Goal: Task Accomplishment & Management: Use online tool/utility

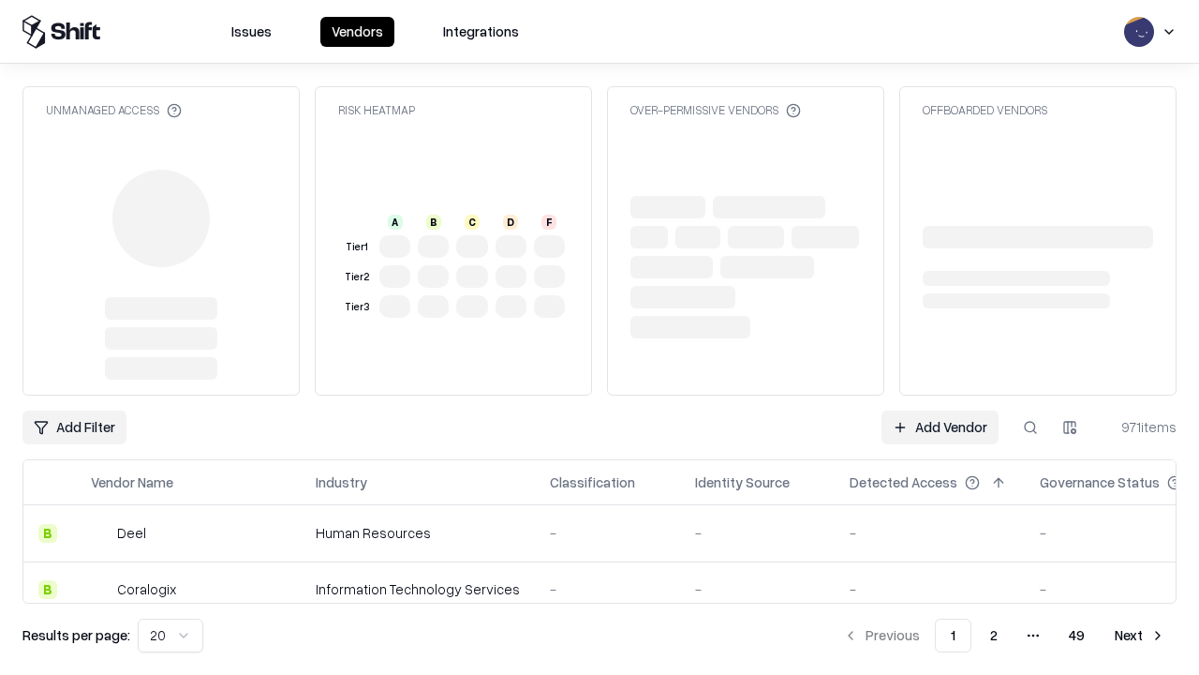
click at [940, 410] on link "Add Vendor" at bounding box center [940, 427] width 117 height 34
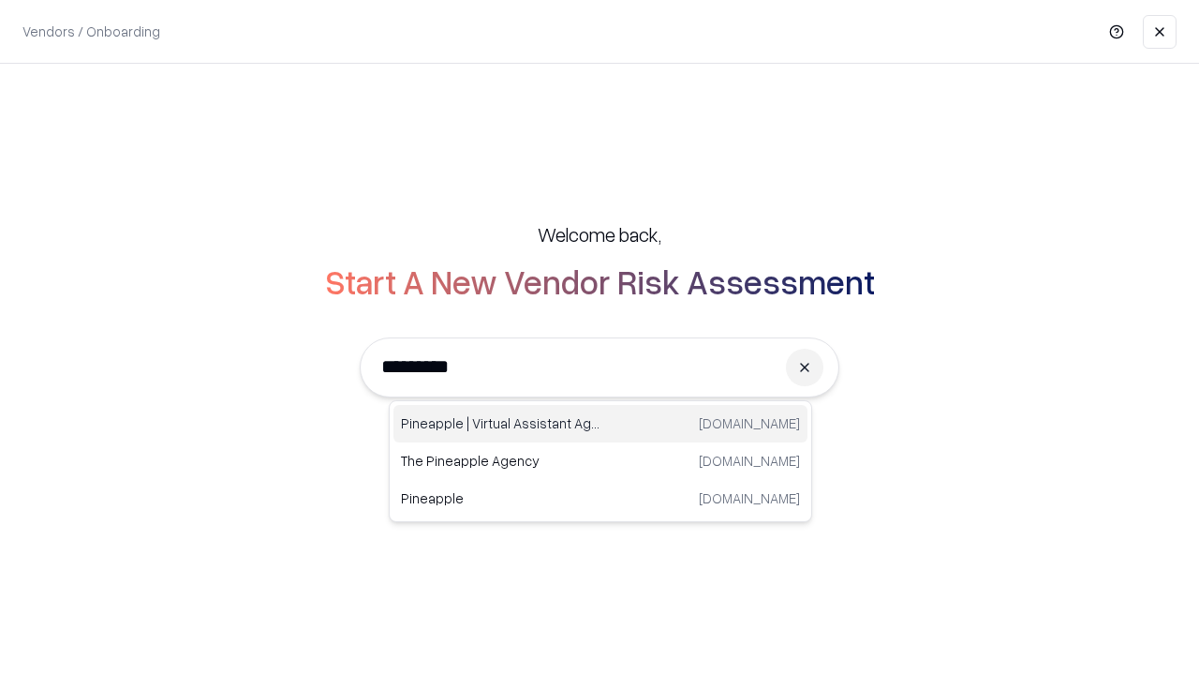
click at [600, 423] on div "Pineapple | Virtual Assistant Agency [DOMAIN_NAME]" at bounding box center [600, 423] width 414 height 37
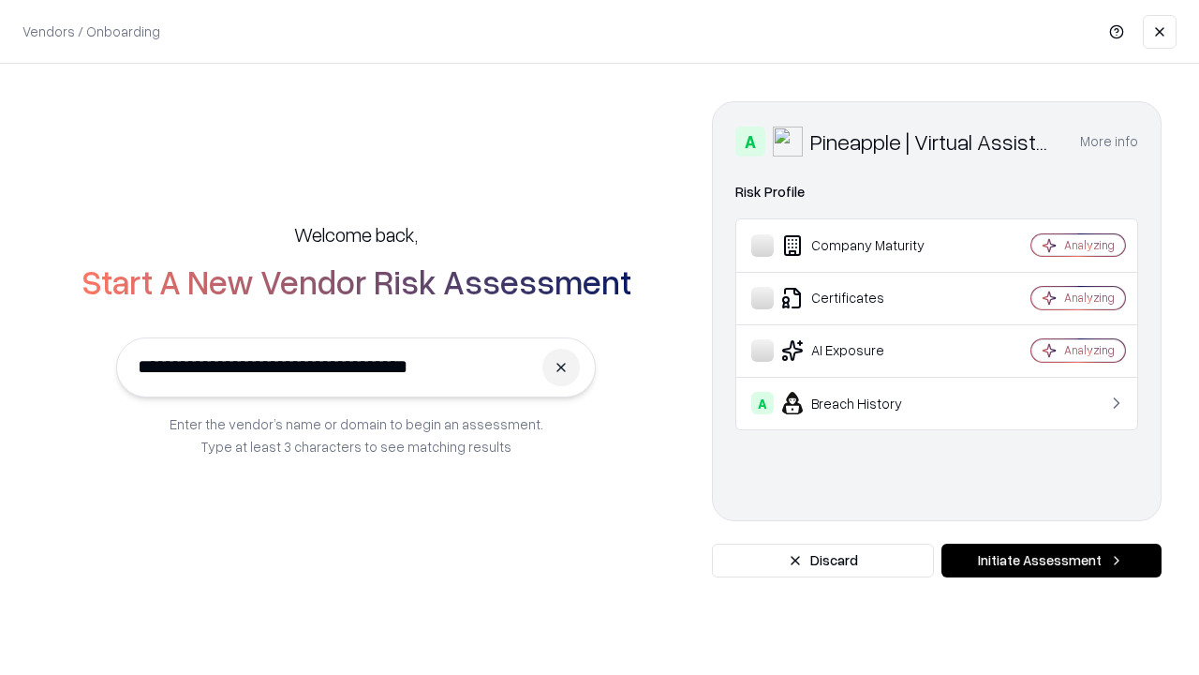
type input "**********"
click at [1051, 560] on button "Initiate Assessment" at bounding box center [1051, 560] width 220 height 34
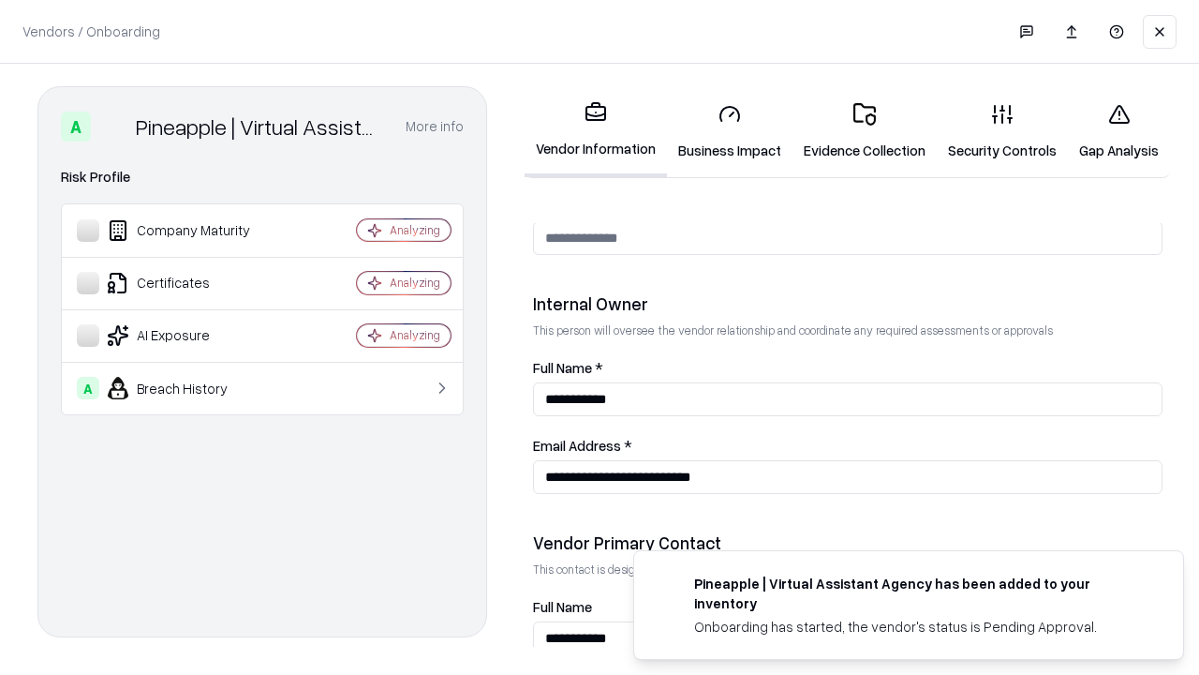
scroll to position [971, 0]
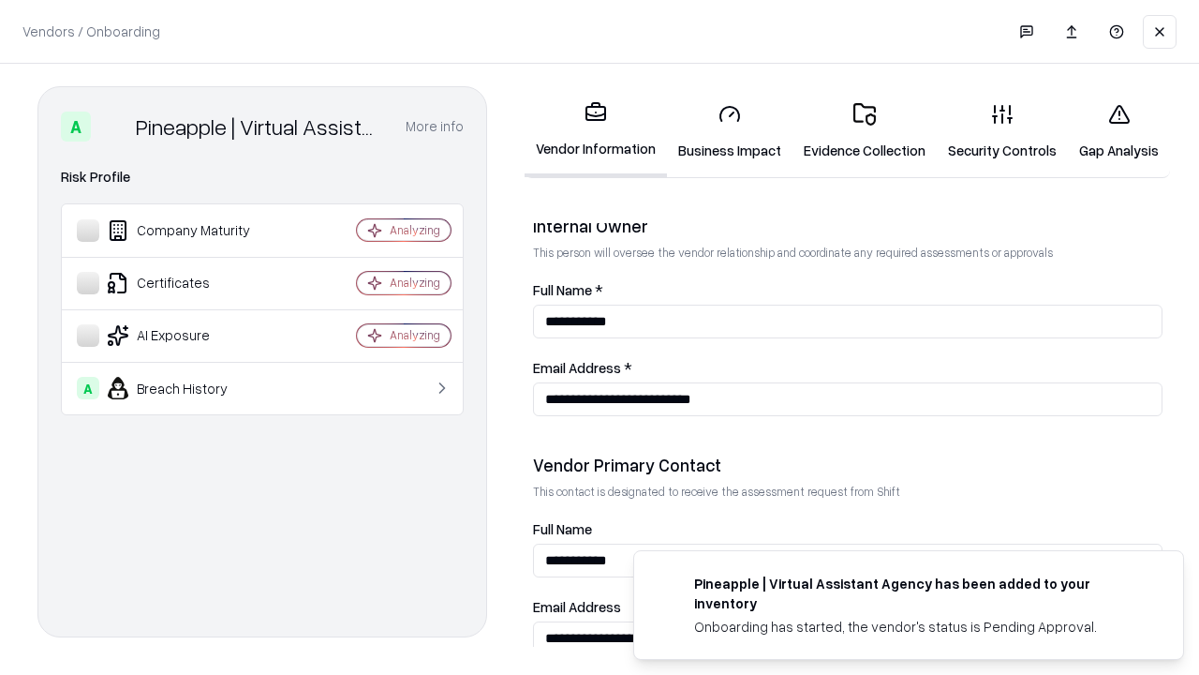
click at [730, 131] on link "Business Impact" at bounding box center [730, 131] width 126 height 87
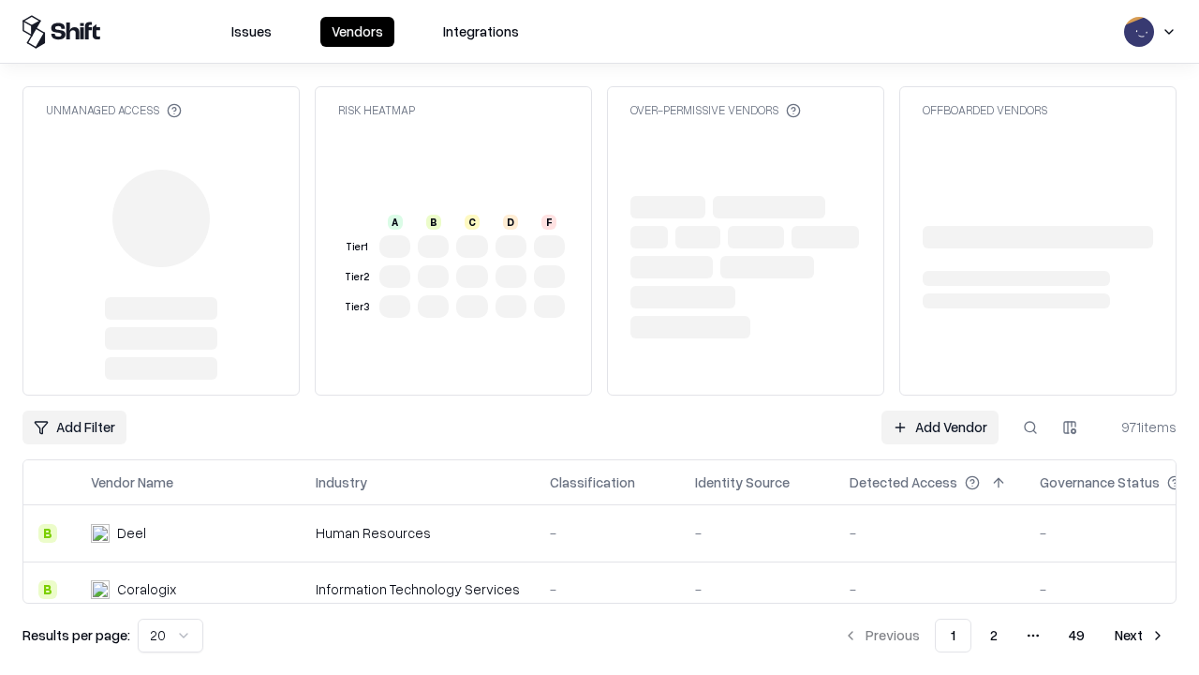
click at [940, 427] on link "Add Vendor" at bounding box center [940, 427] width 117 height 34
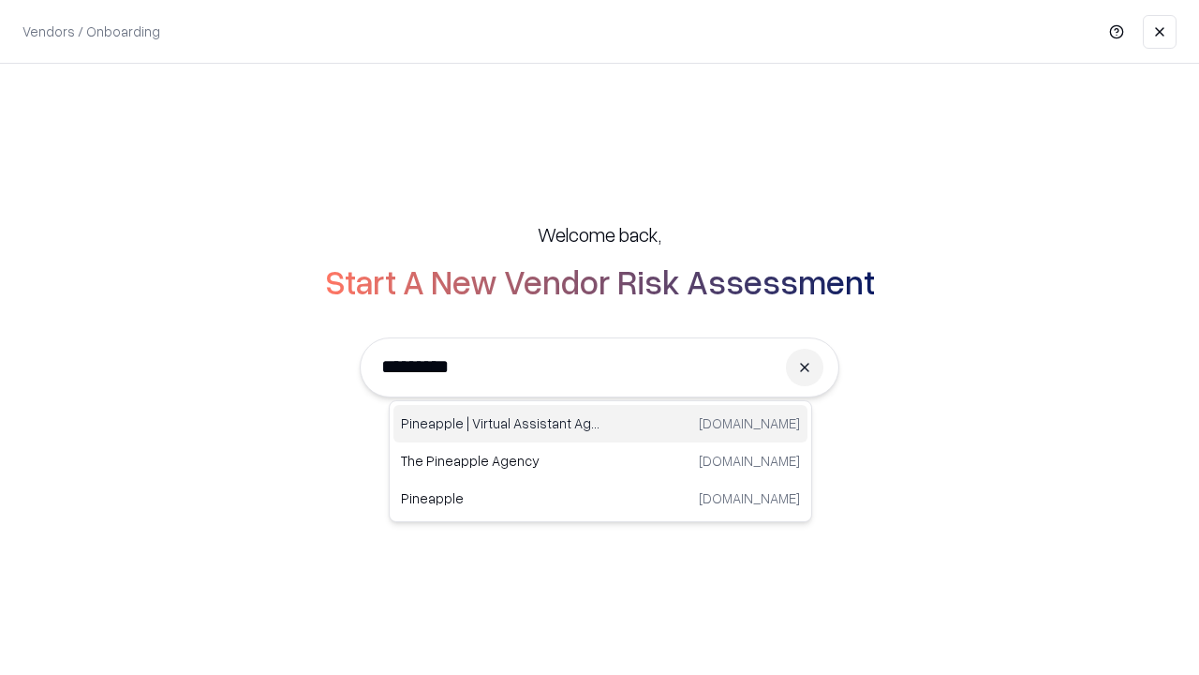
click at [600, 423] on div "Pineapple | Virtual Assistant Agency [DOMAIN_NAME]" at bounding box center [600, 423] width 414 height 37
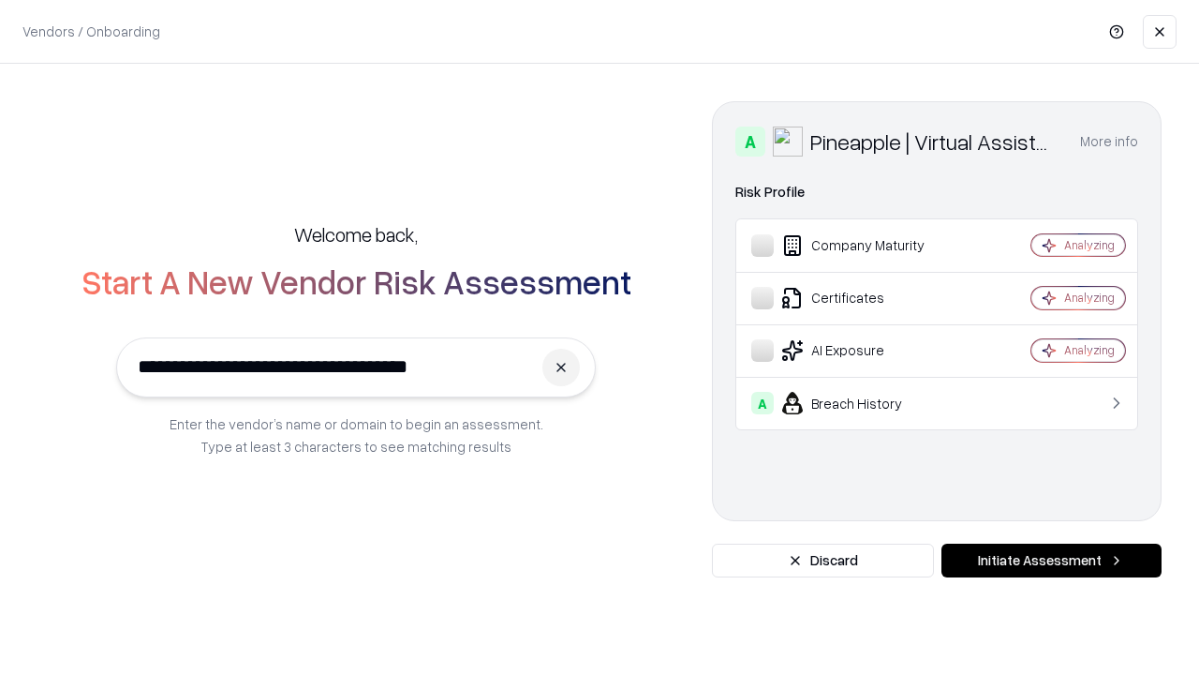
type input "**********"
click at [1051, 560] on button "Initiate Assessment" at bounding box center [1051, 560] width 220 height 34
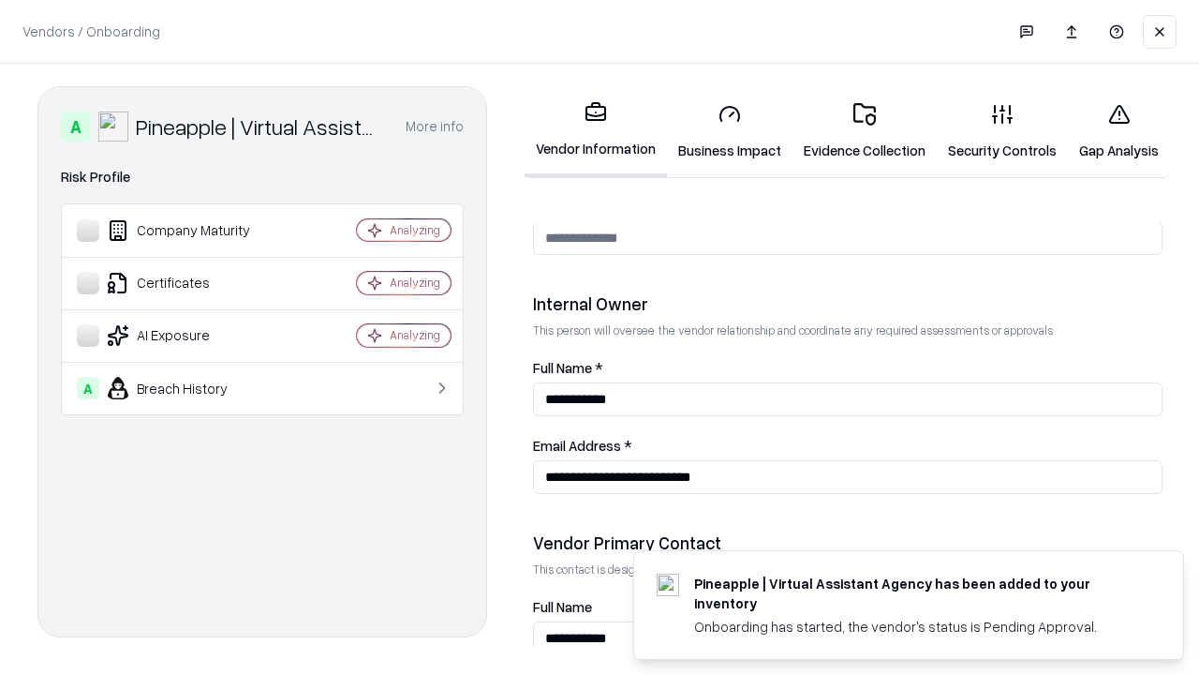
scroll to position [971, 0]
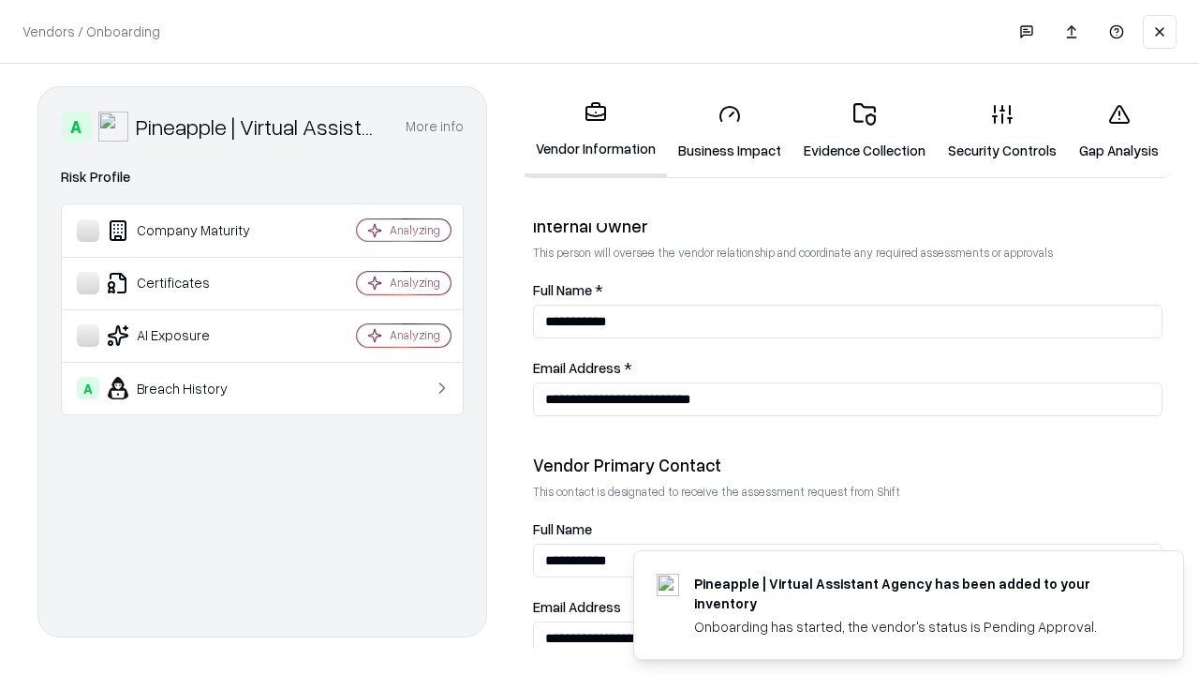
click at [1119, 131] on link "Gap Analysis" at bounding box center [1119, 131] width 102 height 87
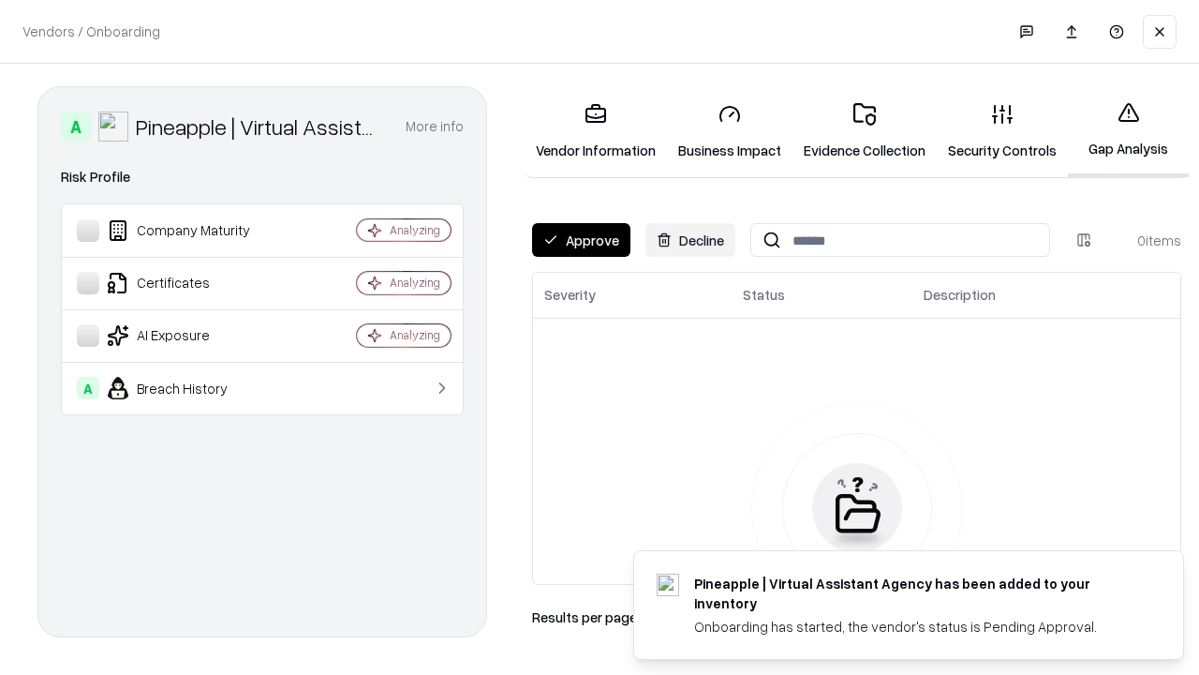
click at [581, 240] on button "Approve" at bounding box center [581, 240] width 98 height 34
